Goal: Complete application form

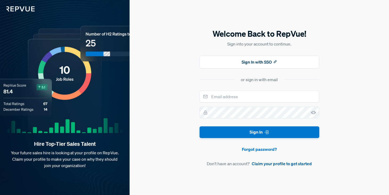
click at [286, 165] on link "Claim your profile to get started" at bounding box center [282, 163] width 60 height 6
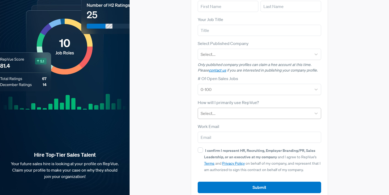
scroll to position [61, 0]
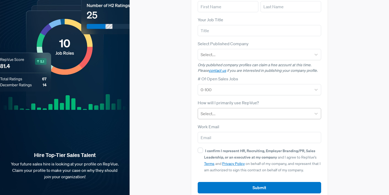
click at [270, 110] on div at bounding box center [254, 113] width 108 height 7
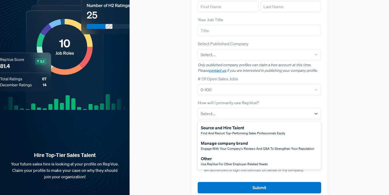
click at [260, 131] on span "Find and recruit top-performing sales professionals easily" at bounding box center [243, 133] width 84 height 5
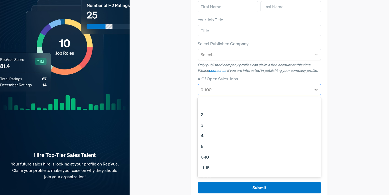
click at [254, 86] on div at bounding box center [254, 89] width 108 height 7
click at [201, 120] on div "3" at bounding box center [259, 125] width 123 height 11
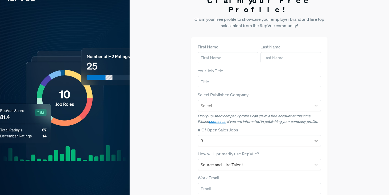
scroll to position [10, 0]
type input "Gayatri"
click at [238, 25] on section "Claim your Free Profile! Claim your free profile to showcase your employer bran…" at bounding box center [259, 123] width 136 height 267
type input "Talent Acquisition"
click at [179, 82] on div "Claim your Free Profile! Claim your free profile to showcase your employer bran…" at bounding box center [258, 123] width 259 height 267
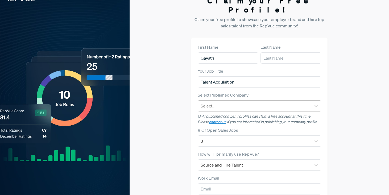
click at [244, 102] on div at bounding box center [254, 105] width 108 height 7
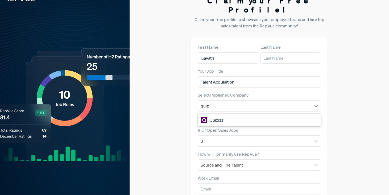
type input "quizi"
click at [231, 115] on div "Quizizz" at bounding box center [259, 120] width 123 height 11
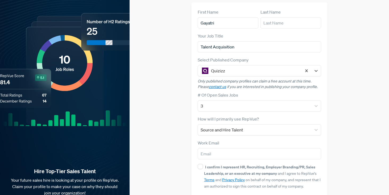
scroll to position [49, 0]
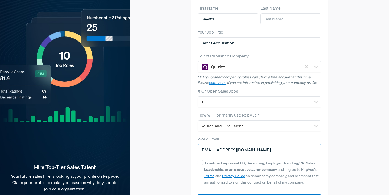
type input "[EMAIL_ADDRESS][DOMAIN_NAME]"
click at [249, 124] on form "First Name [PERSON_NAME] Last Name Your Job Title Talent Acquisition Select Pub…" at bounding box center [259, 105] width 123 height 201
click at [266, 160] on strong "I confirm I represent HR, Recruiting, Employer Branding/PR, Sales Leadership, o…" at bounding box center [259, 165] width 111 height 11
click at [203, 160] on input "I confirm I represent HR, Recruiting, Employer Branding/PR, Sales Leadership, o…" at bounding box center [200, 162] width 5 height 5
checkbox input "true"
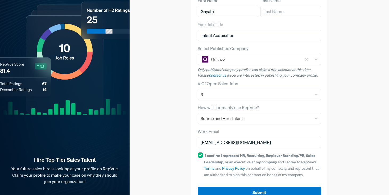
scroll to position [58, 0]
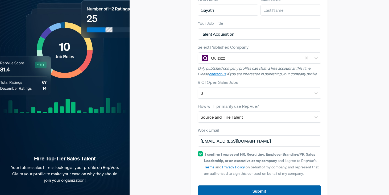
click at [278, 185] on button "Submit" at bounding box center [259, 190] width 123 height 11
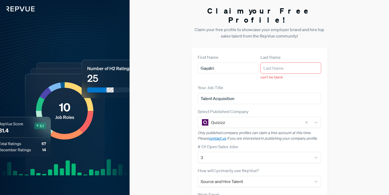
scroll to position [0, 0]
click at [284, 62] on input "text" at bounding box center [290, 67] width 61 height 11
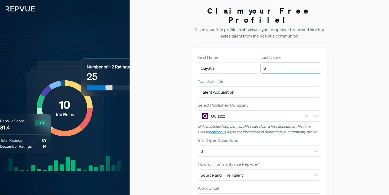
type input "S"
click at [350, 100] on div "Claim your Free Profile! Claim your free profile to showcase your employer bran…" at bounding box center [258, 133] width 259 height 267
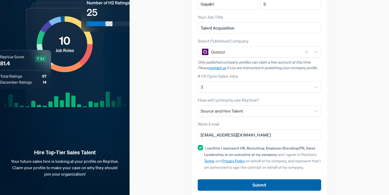
scroll to position [64, 0]
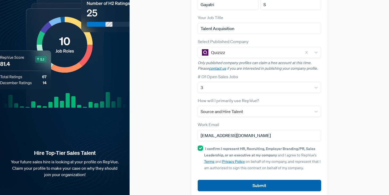
click at [263, 180] on button "Submit" at bounding box center [259, 185] width 123 height 11
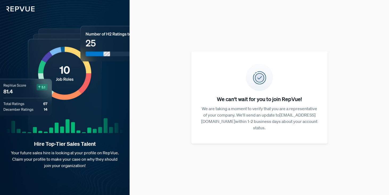
scroll to position [0, 0]
